Goal: Information Seeking & Learning: Learn about a topic

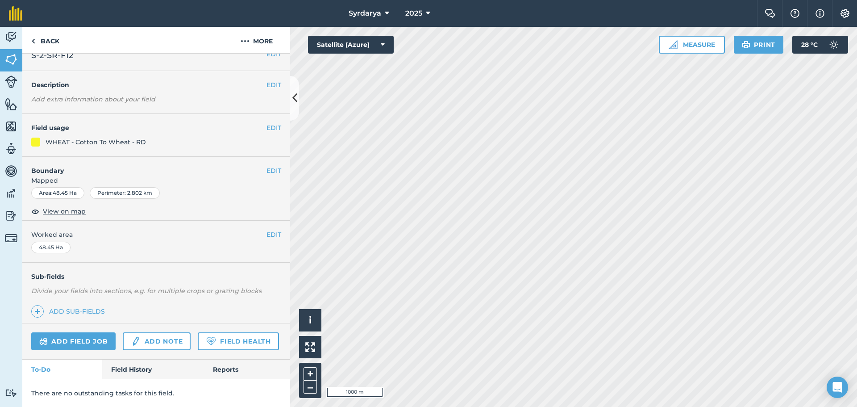
scroll to position [38, 0]
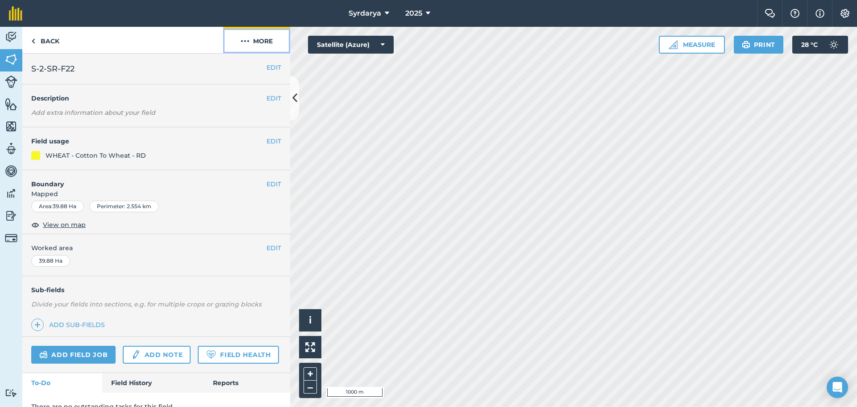
click at [254, 43] on button "More" at bounding box center [256, 40] width 67 height 26
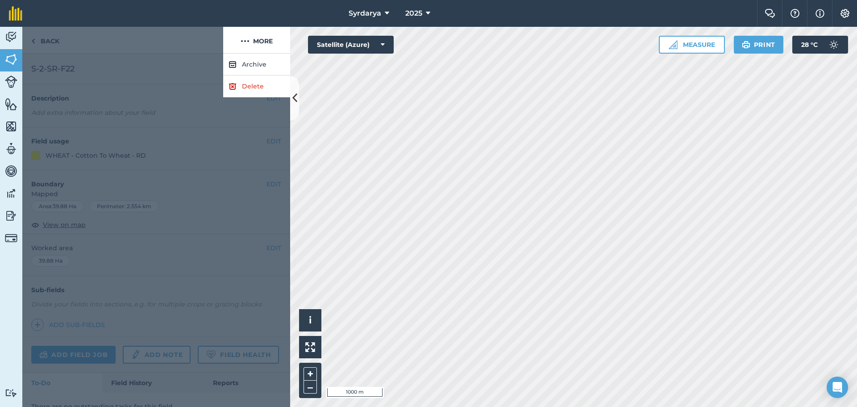
click at [141, 132] on div at bounding box center [156, 230] width 268 height 353
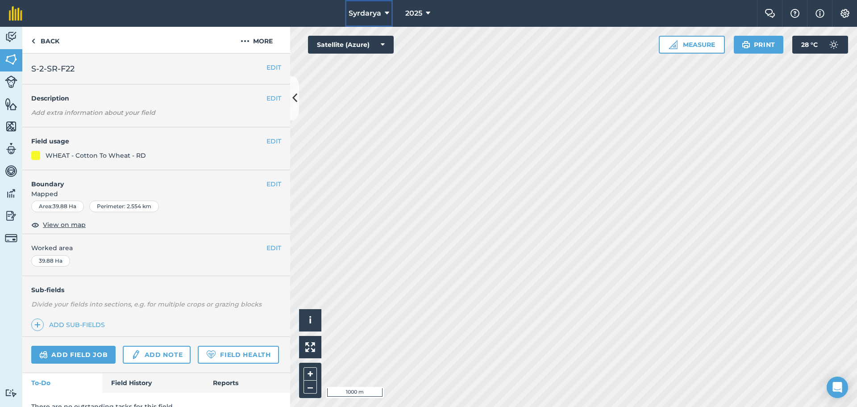
click at [383, 17] on button "Syrdarya" at bounding box center [369, 13] width 48 height 27
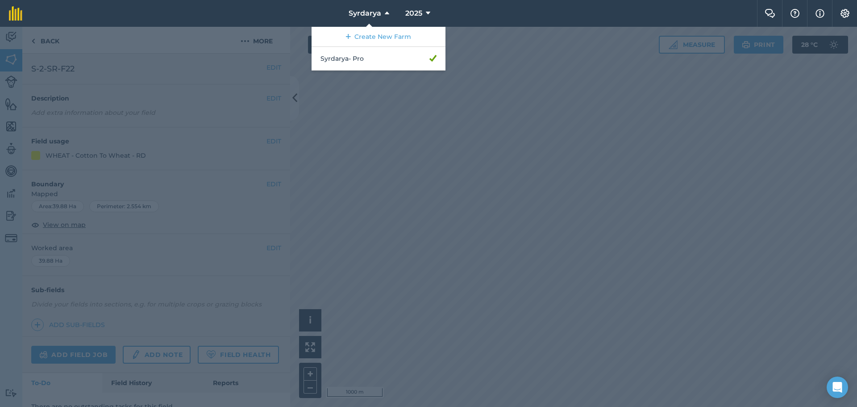
click at [394, 121] on div at bounding box center [428, 217] width 857 height 380
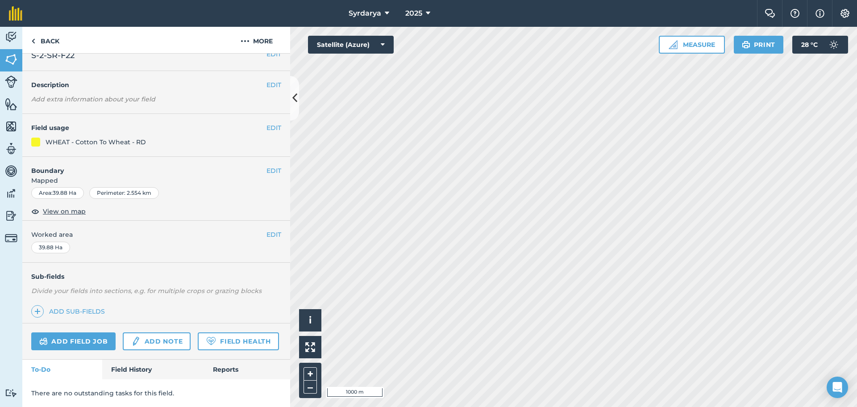
scroll to position [38, 0]
click at [33, 305] on span at bounding box center [37, 311] width 12 height 12
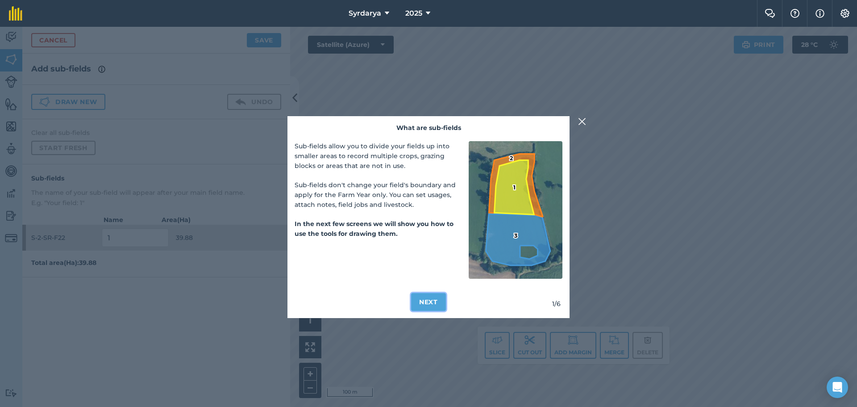
click at [419, 307] on button "Next" at bounding box center [428, 302] width 35 height 18
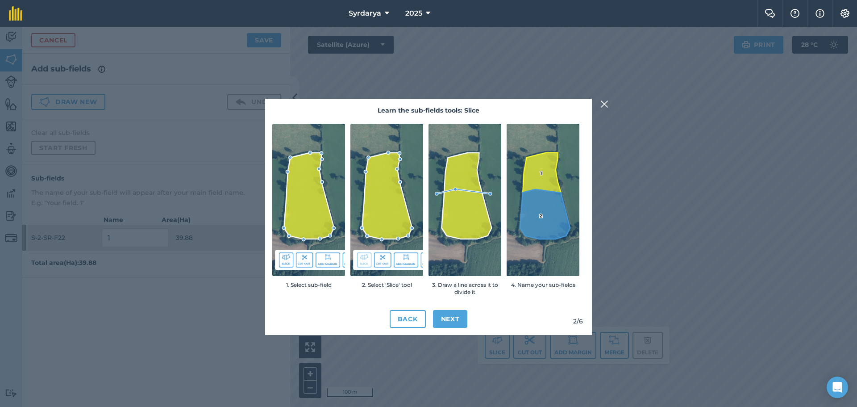
click at [602, 99] on img at bounding box center [604, 104] width 8 height 11
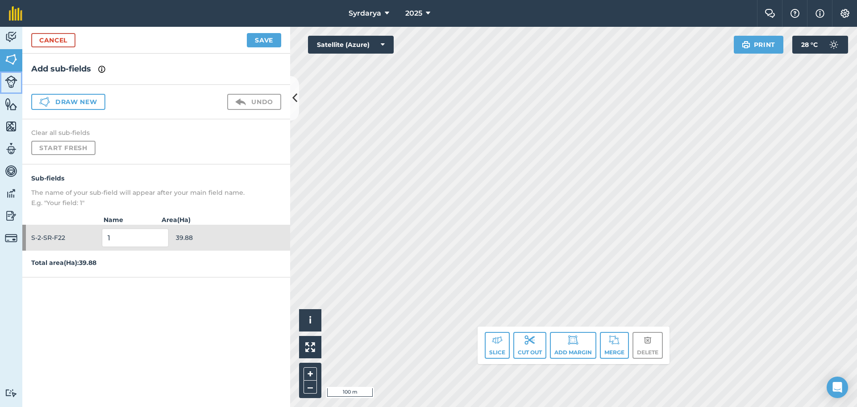
click at [8, 79] on img at bounding box center [11, 81] width 12 height 12
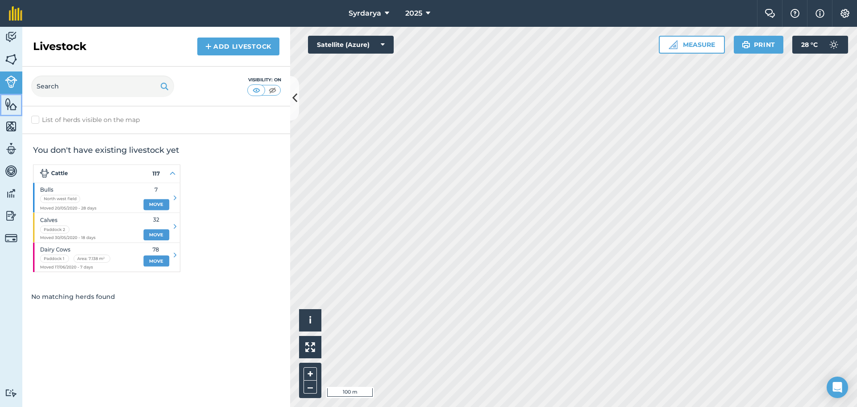
click at [9, 101] on img at bounding box center [11, 103] width 12 height 13
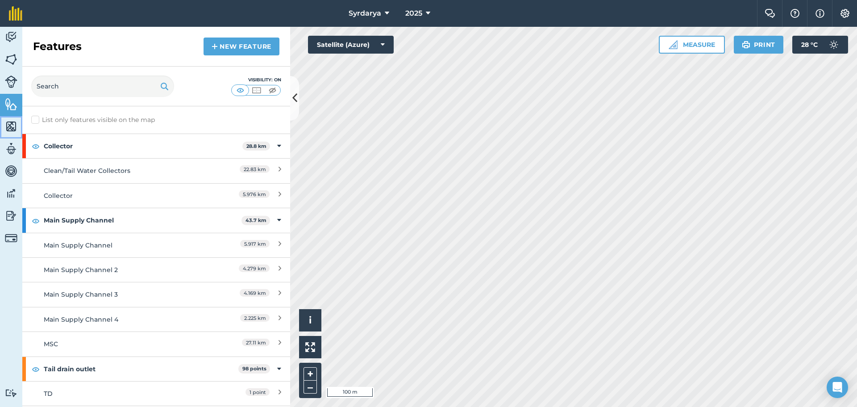
click at [11, 121] on img at bounding box center [11, 126] width 12 height 13
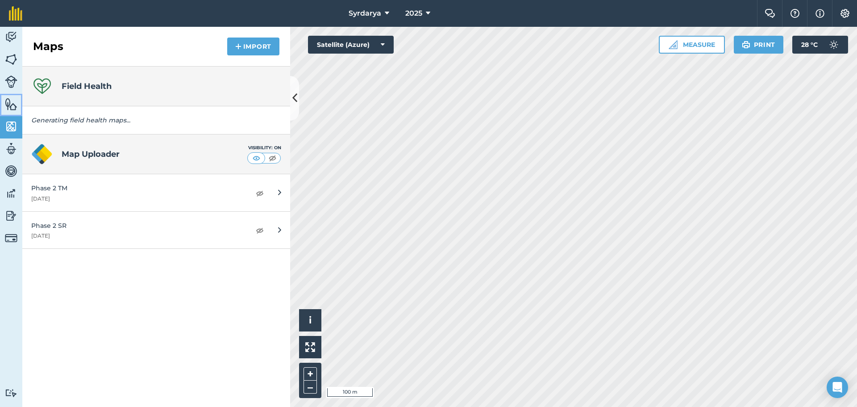
click at [12, 100] on img at bounding box center [11, 103] width 12 height 13
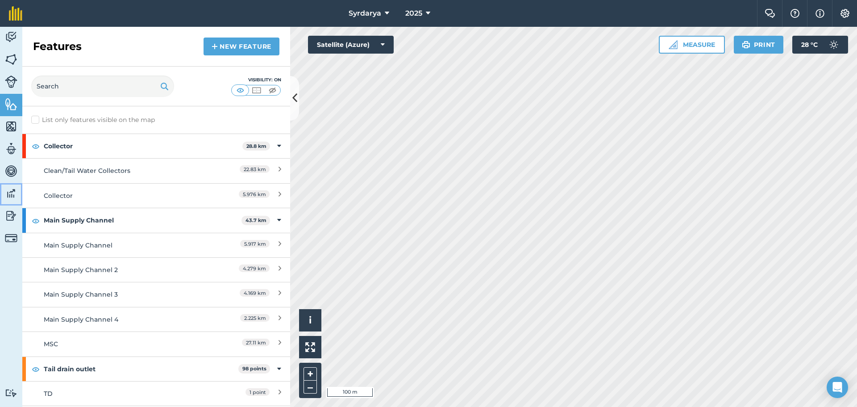
click at [4, 191] on link "Data" at bounding box center [11, 194] width 22 height 22
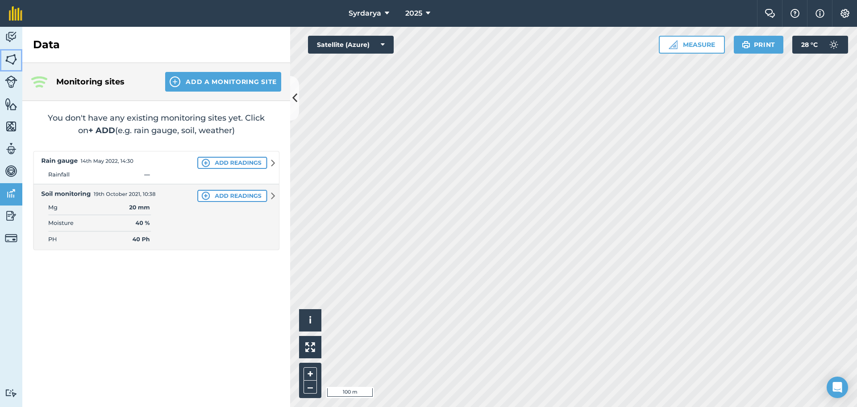
click at [4, 64] on link "Fields" at bounding box center [11, 60] width 22 height 22
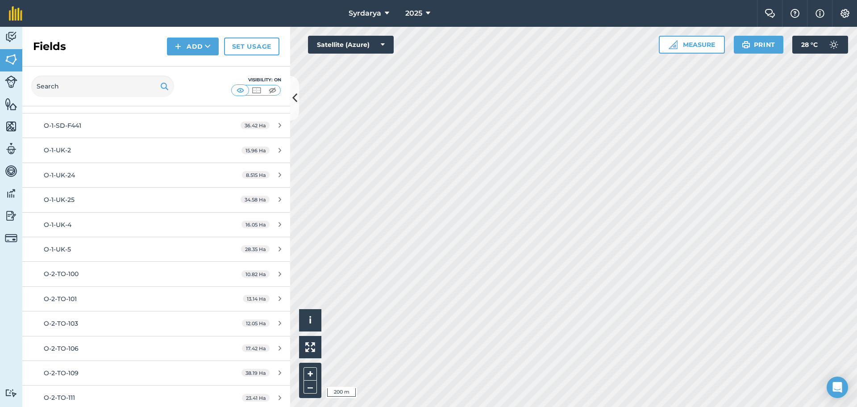
scroll to position [893, 0]
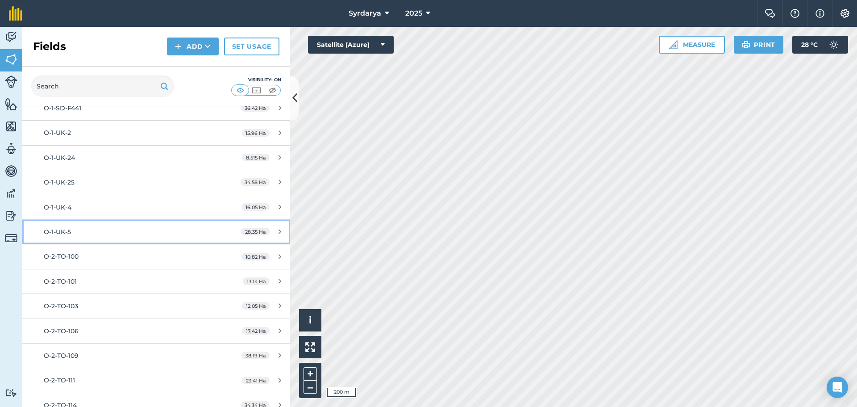
click at [56, 229] on span "O-1-UK-5" at bounding box center [57, 232] width 27 height 8
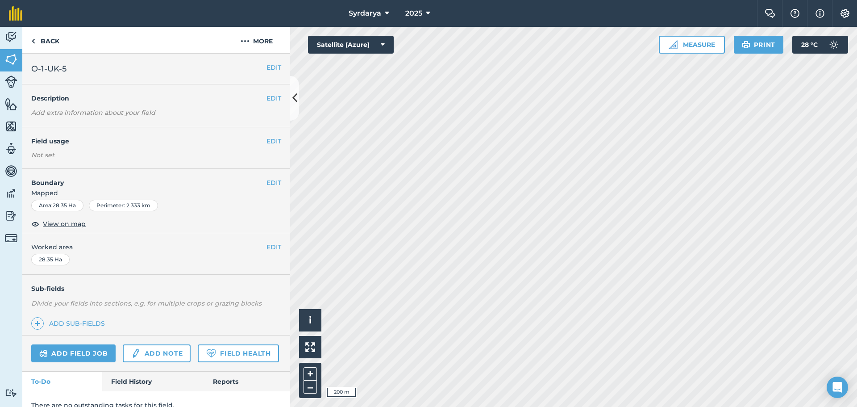
click at [64, 137] on h4 "Field usage" at bounding box center [148, 141] width 235 height 10
click at [266, 141] on button "EDIT" at bounding box center [273, 141] width 15 height 10
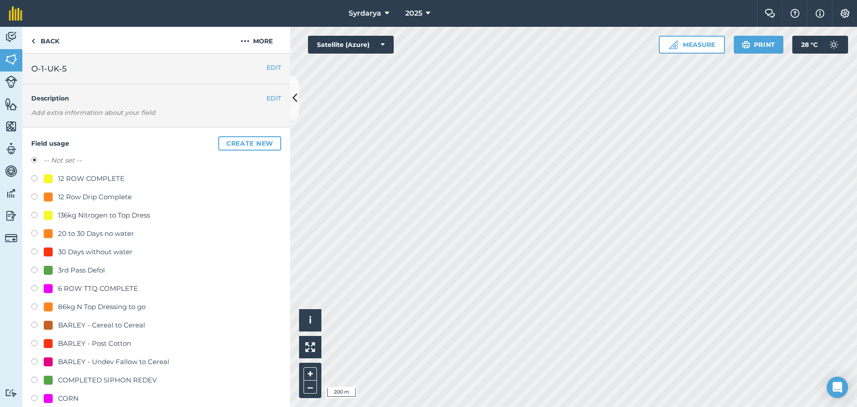
click at [129, 105] on div "EDIT Description Add extra information about your field" at bounding box center [156, 105] width 268 height 43
click at [266, 96] on button "EDIT" at bounding box center [273, 98] width 15 height 10
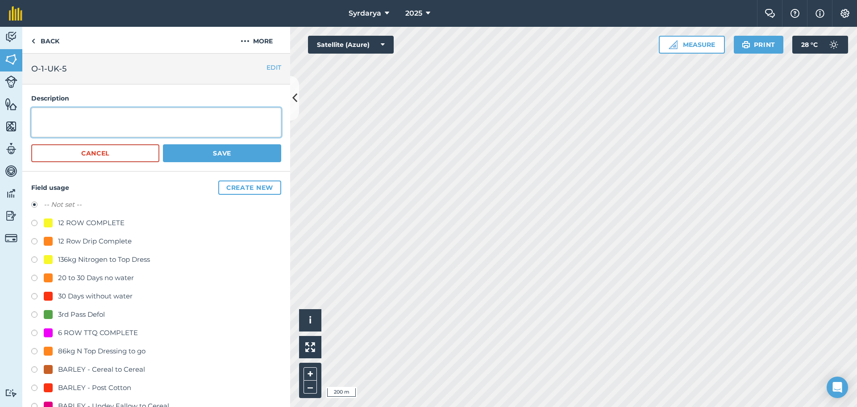
click at [115, 120] on textarea at bounding box center [156, 122] width 250 height 29
click at [31, 42] on img at bounding box center [33, 41] width 4 height 11
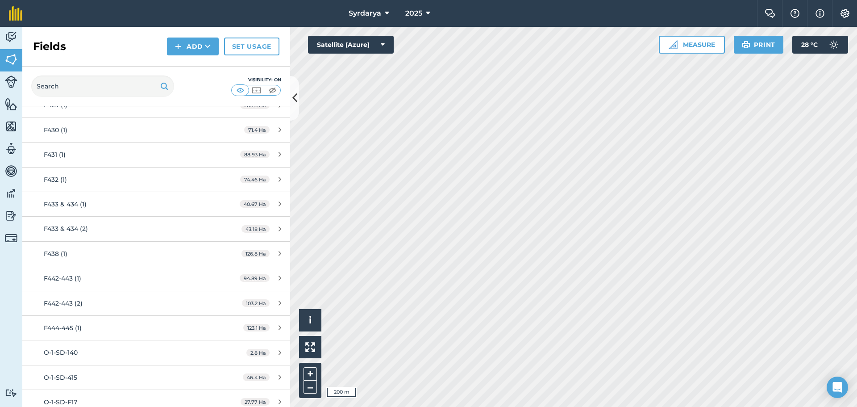
scroll to position [357, 0]
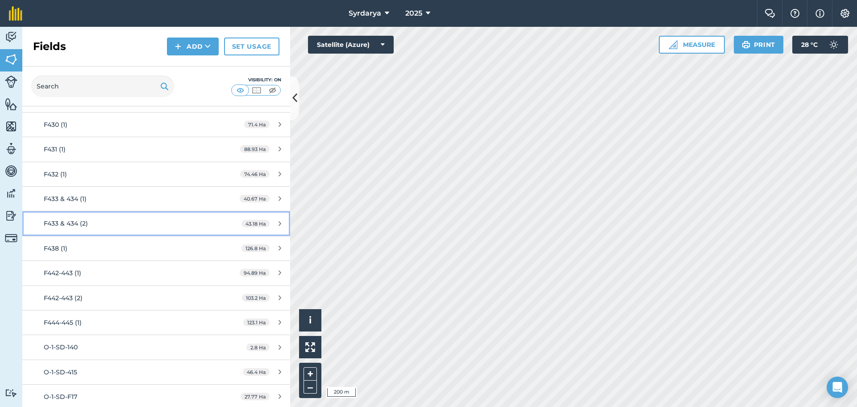
click at [91, 222] on div "F433 & 434 (2)" at bounding box center [128, 223] width 168 height 10
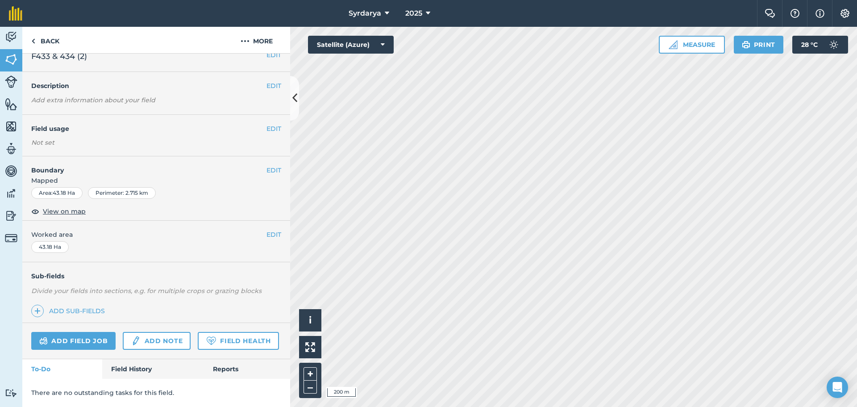
scroll to position [37, 0]
click at [142, 365] on link "Field History" at bounding box center [152, 369] width 101 height 20
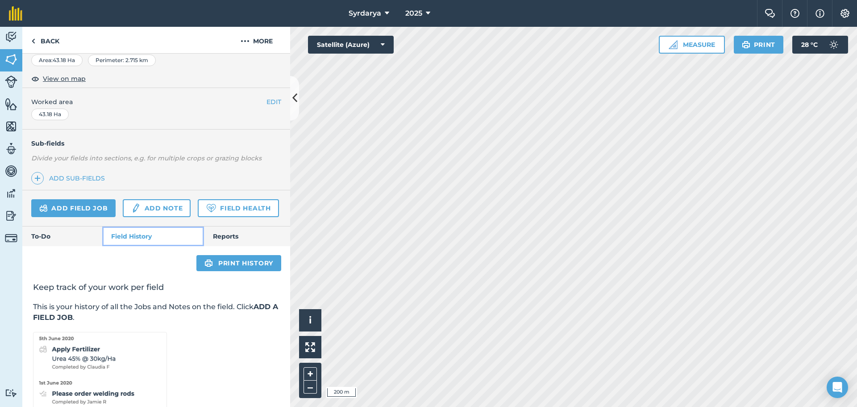
scroll to position [192, 0]
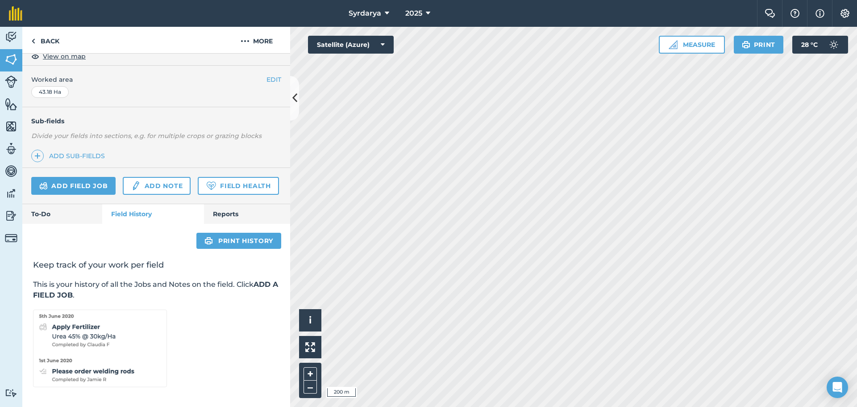
click at [77, 293] on strong "ADD A FIELD JOB" at bounding box center [155, 289] width 245 height 19
click at [10, 107] on img at bounding box center [11, 103] width 12 height 13
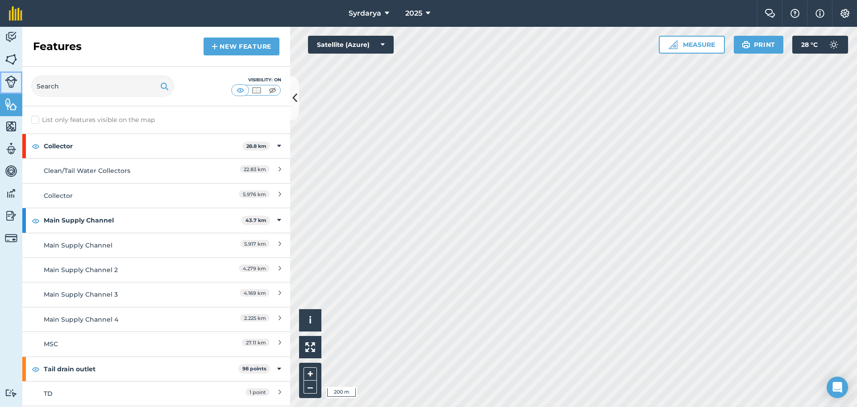
click at [8, 89] on link "Livestock" at bounding box center [11, 82] width 22 height 22
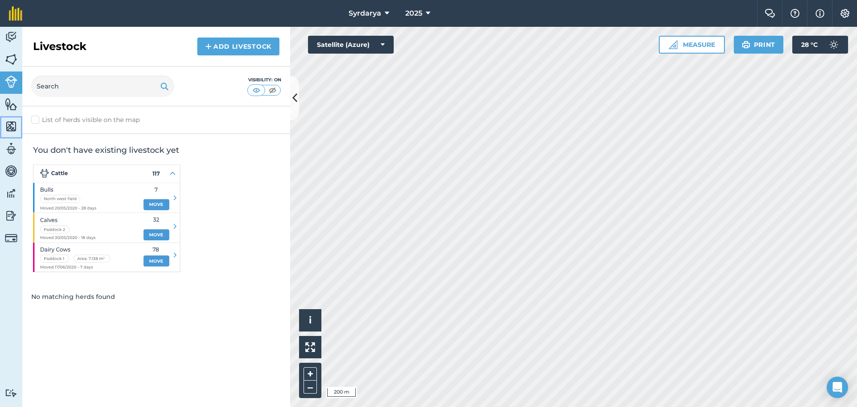
click at [1, 130] on link "Maps" at bounding box center [11, 127] width 22 height 22
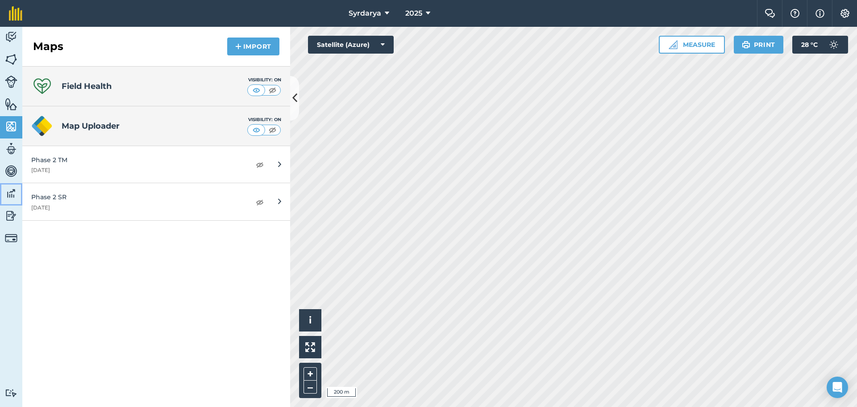
click at [9, 194] on img at bounding box center [11, 193] width 12 height 13
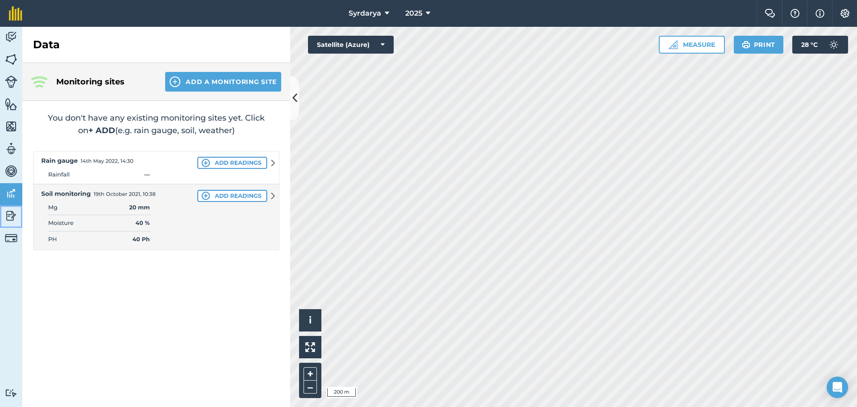
click at [9, 212] on img at bounding box center [11, 215] width 12 height 13
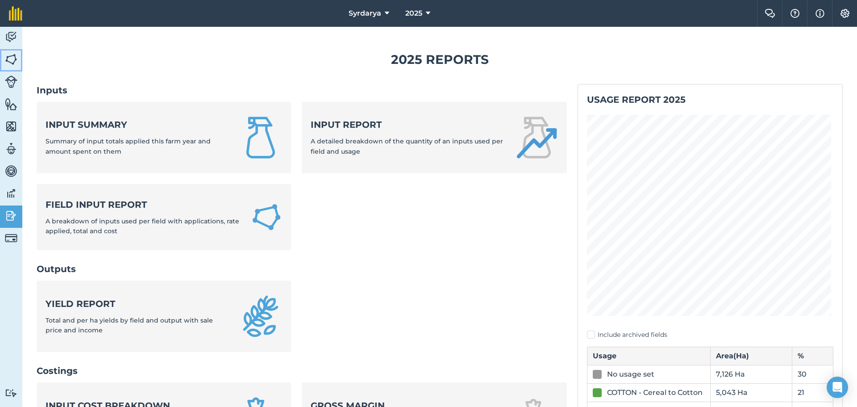
click at [8, 60] on img at bounding box center [11, 59] width 12 height 13
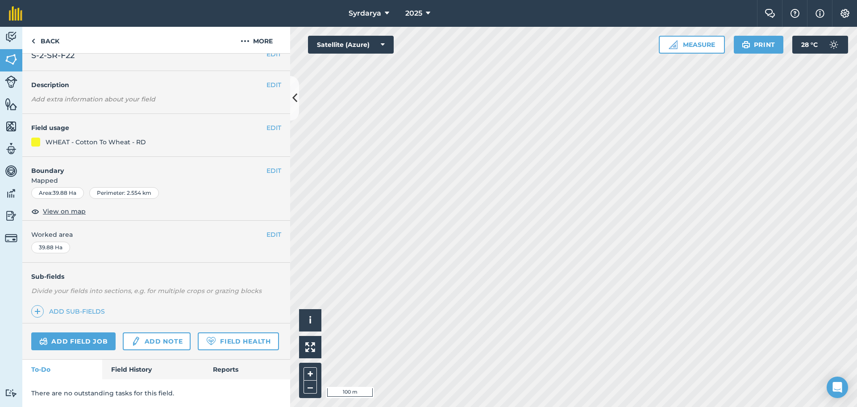
scroll to position [38, 0]
click at [143, 365] on link "Field History" at bounding box center [152, 369] width 101 height 20
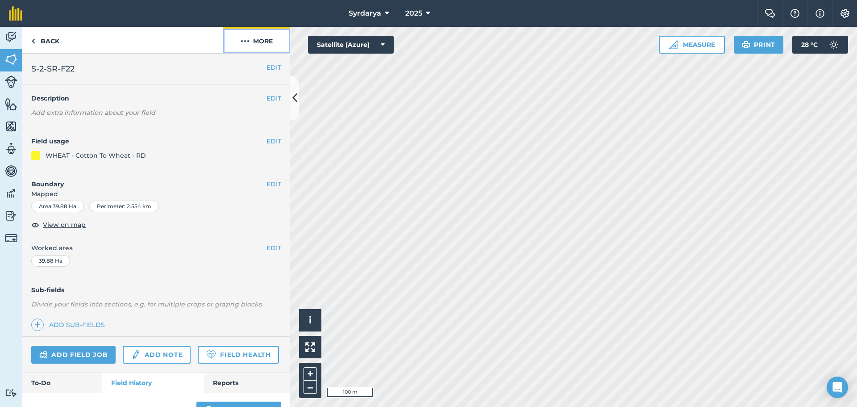
click at [257, 44] on button "More" at bounding box center [256, 40] width 67 height 26
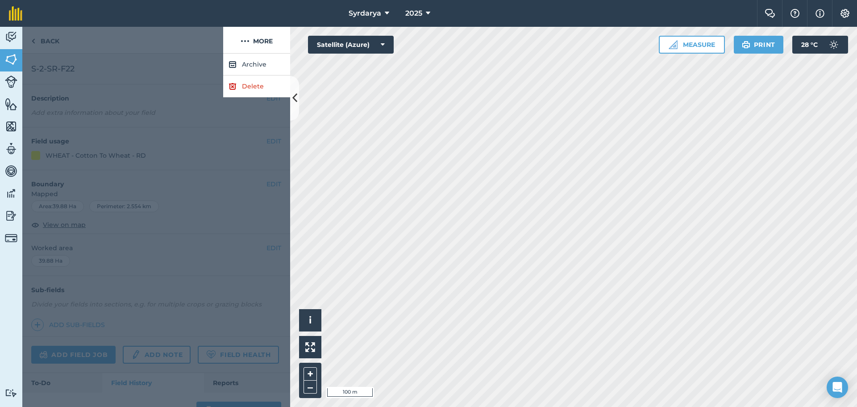
click at [144, 135] on div at bounding box center [156, 230] width 268 height 353
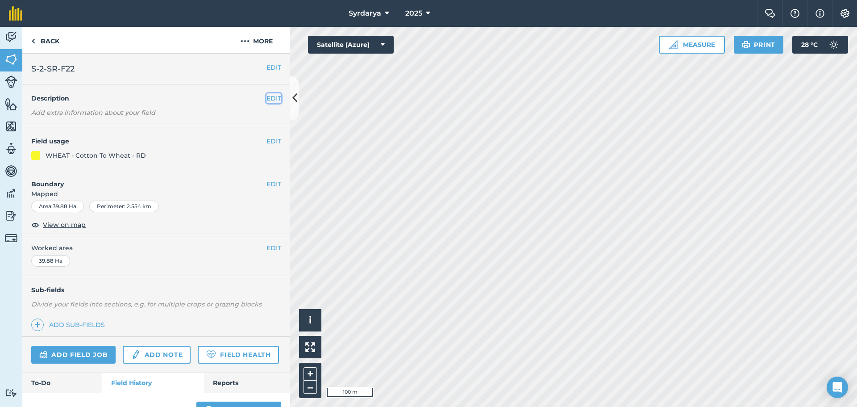
click at [266, 100] on button "EDIT" at bounding box center [273, 98] width 15 height 10
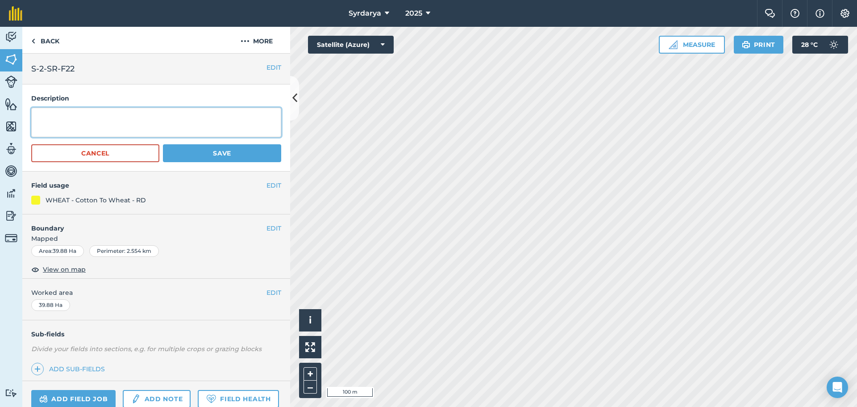
click at [175, 119] on textarea at bounding box center [156, 122] width 250 height 29
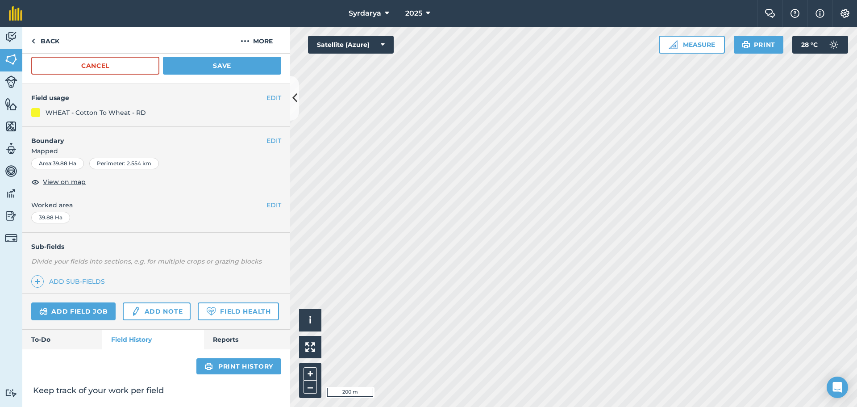
scroll to position [89, 0]
